Goal: Information Seeking & Learning: Learn about a topic

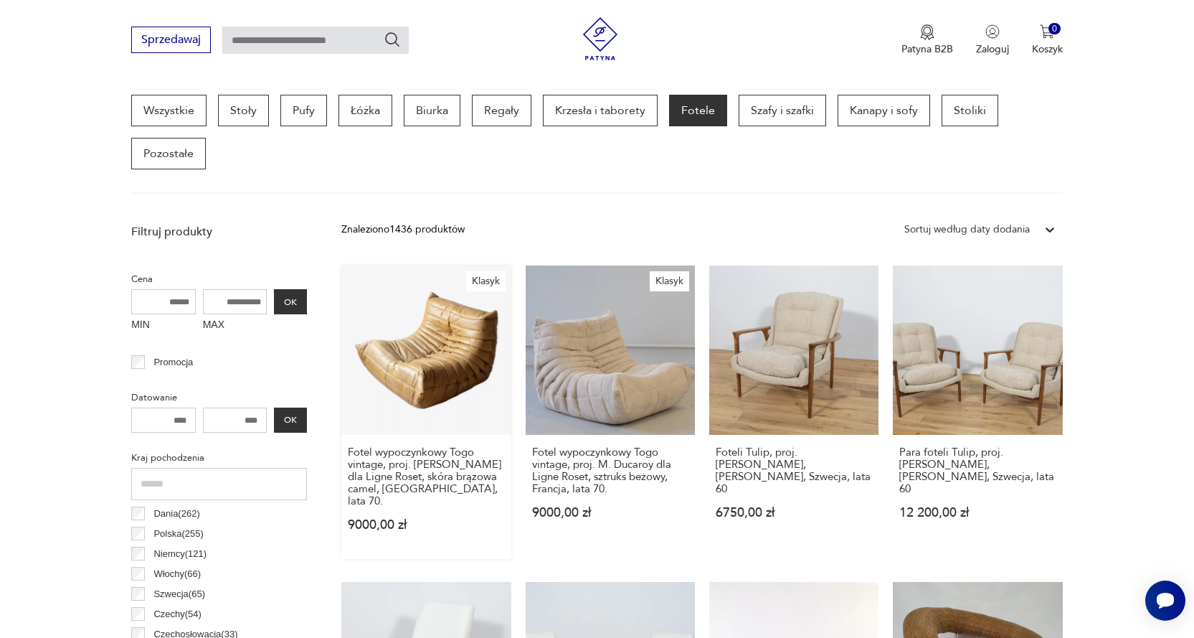
scroll to position [379, 0]
click at [848, 102] on p "Kanapy i sofy" at bounding box center [884, 111] width 93 height 32
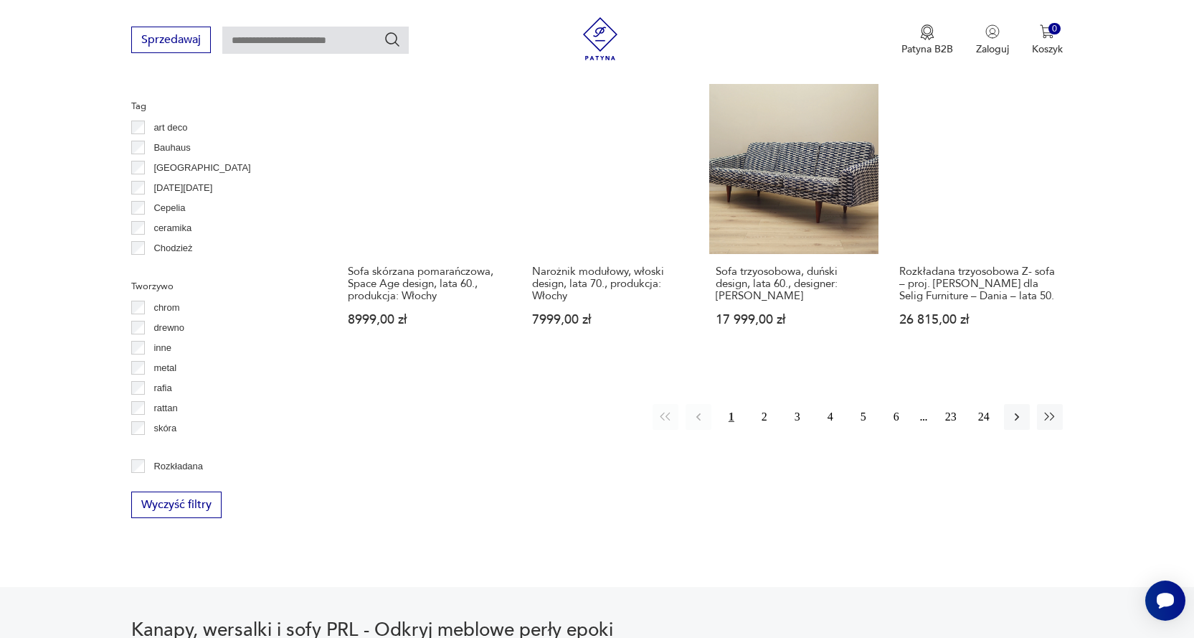
scroll to position [1529, 0]
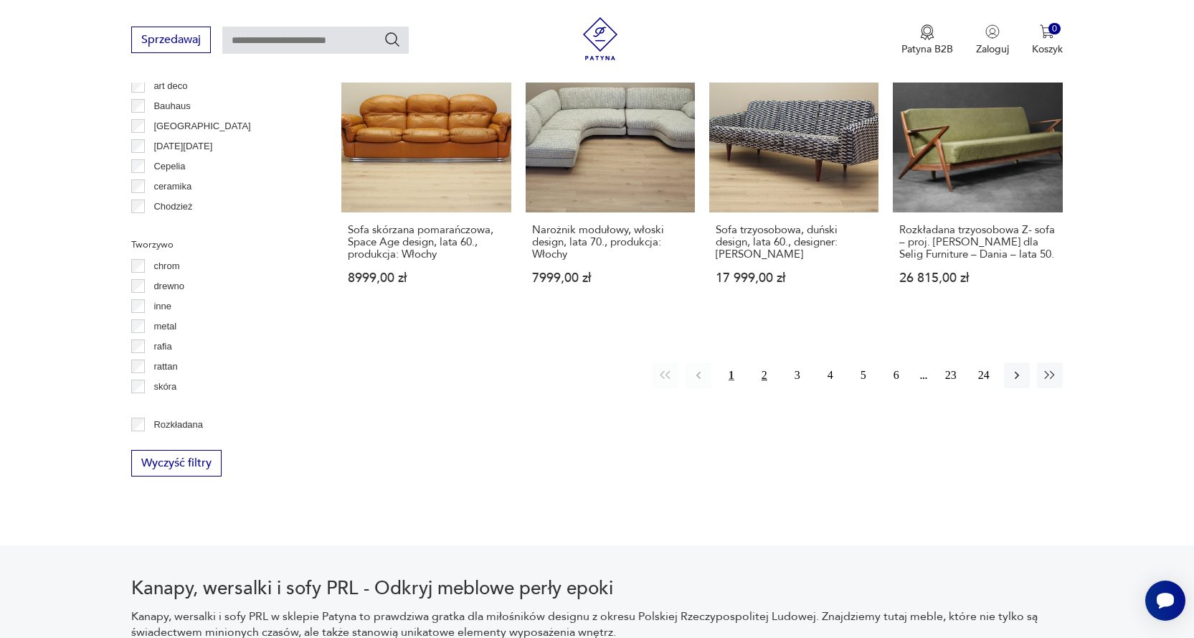
click at [754, 362] on button "2" at bounding box center [765, 375] width 26 height 26
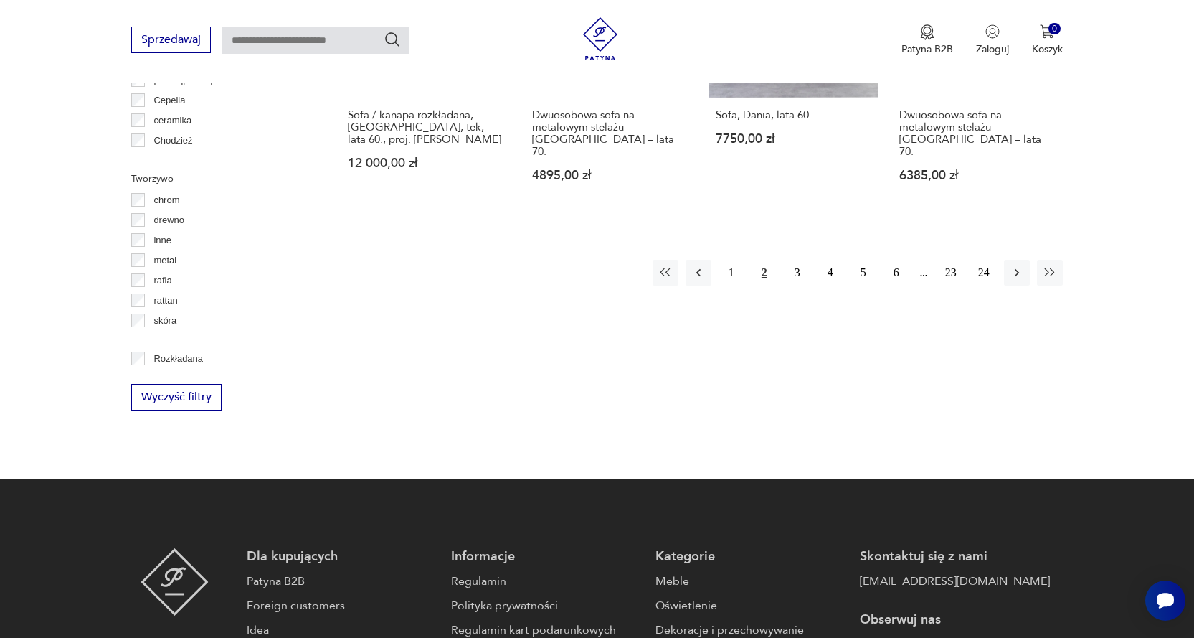
scroll to position [1600, 0]
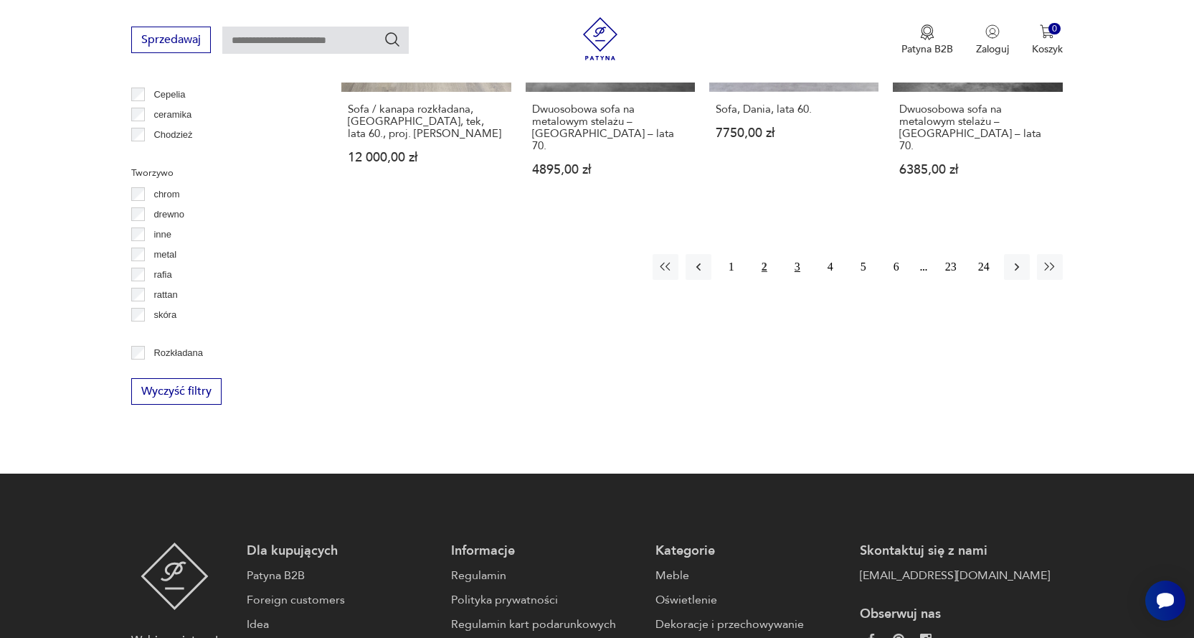
click at [800, 254] on button "3" at bounding box center [798, 267] width 26 height 26
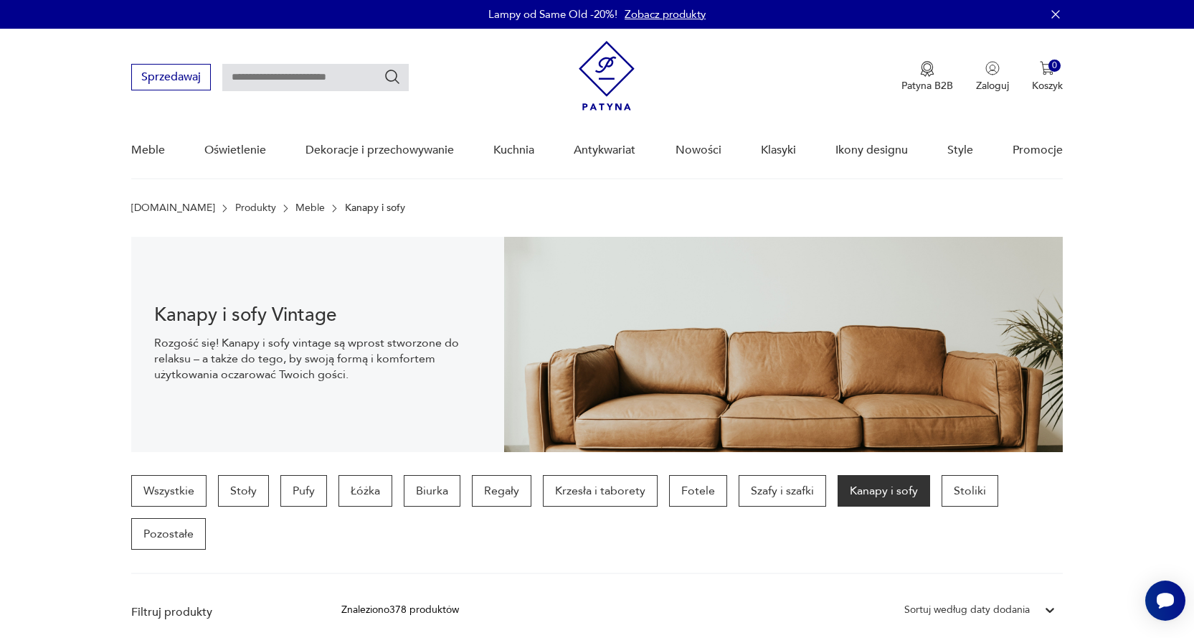
click at [296, 202] on link "Meble" at bounding box center [310, 207] width 29 height 11
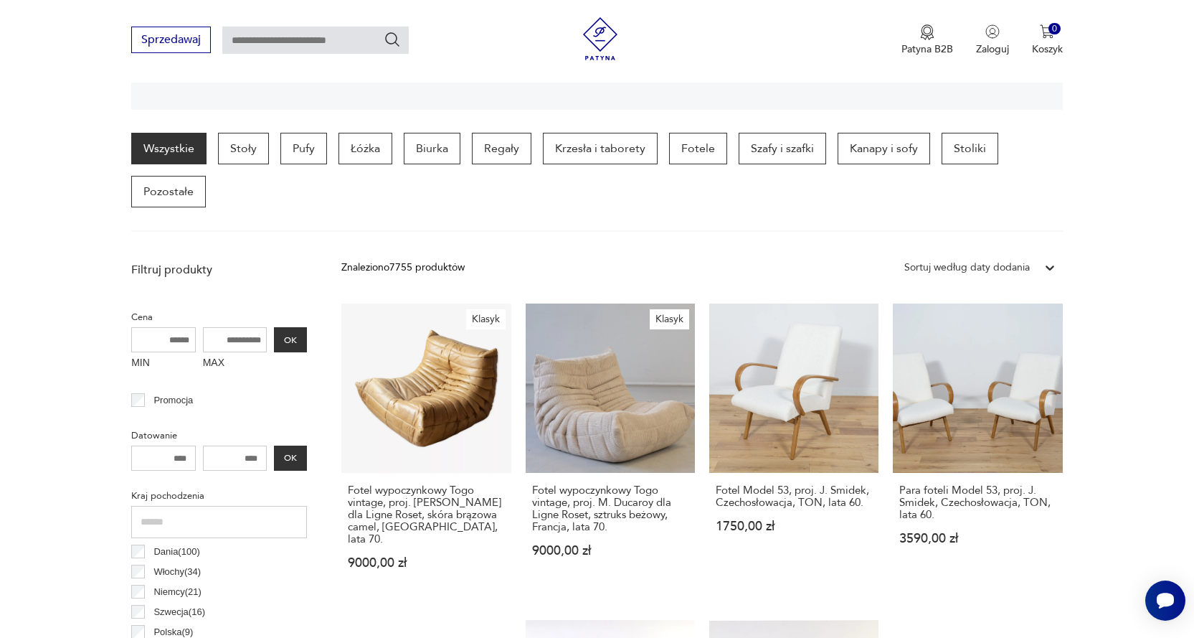
scroll to position [358, 0]
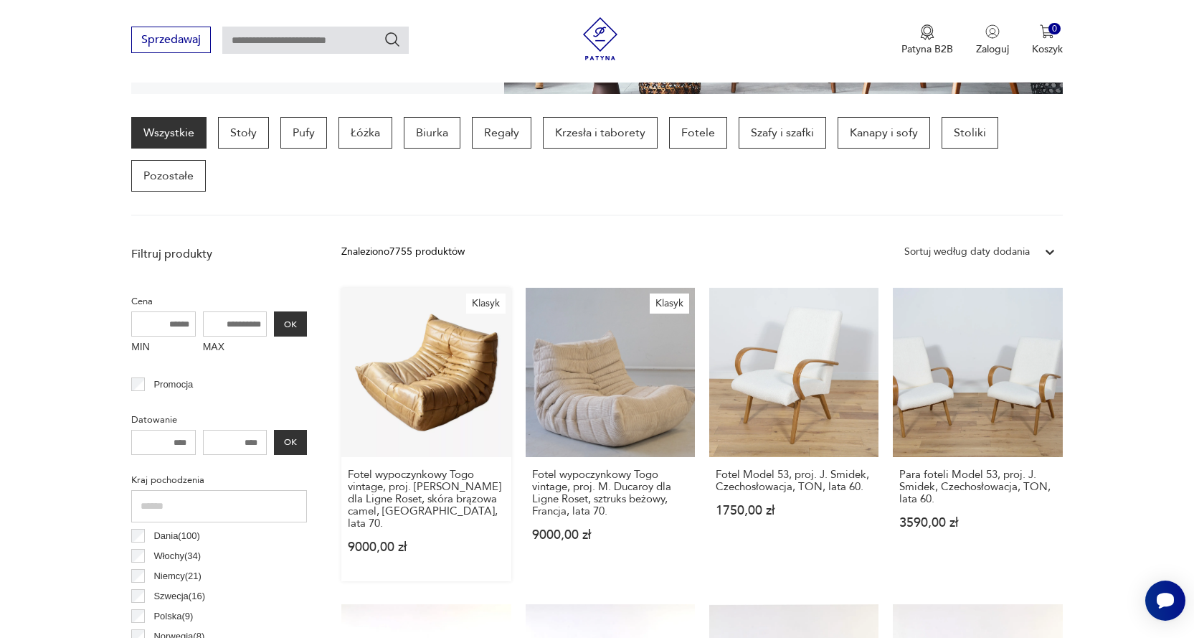
click at [416, 346] on link "Klasyk Fotel wypoczynkowy [GEOGRAPHIC_DATA] vintage, proj. [PERSON_NAME] dla Li…" at bounding box center [425, 434] width 169 height 293
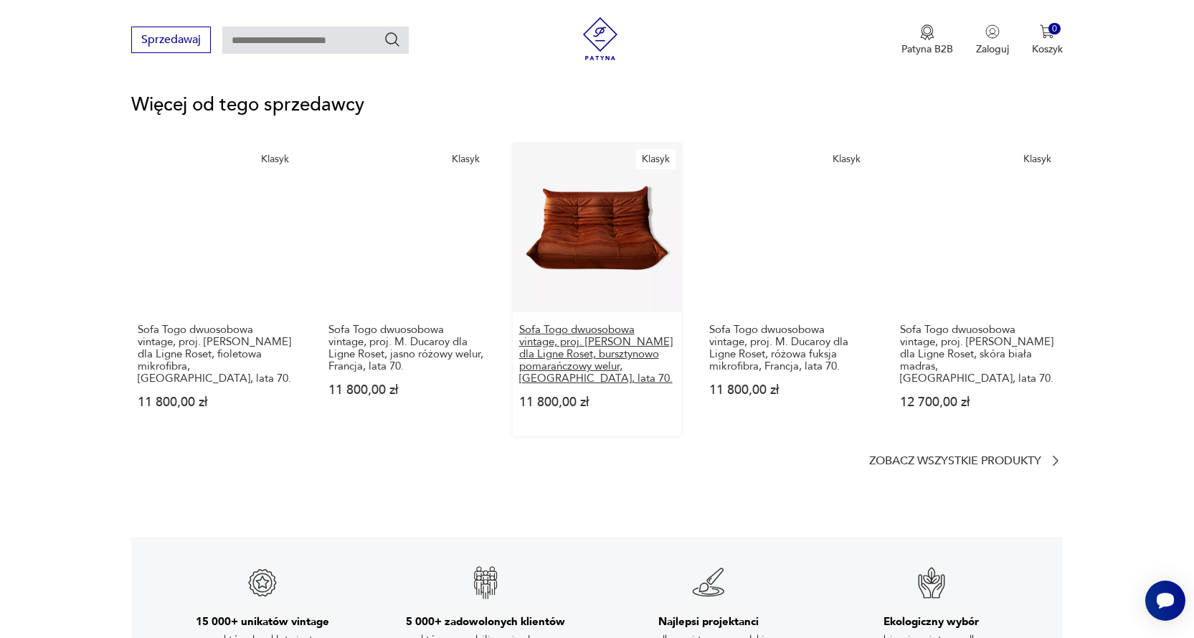
scroll to position [1937, 0]
